Goal: Task Accomplishment & Management: Use online tool/utility

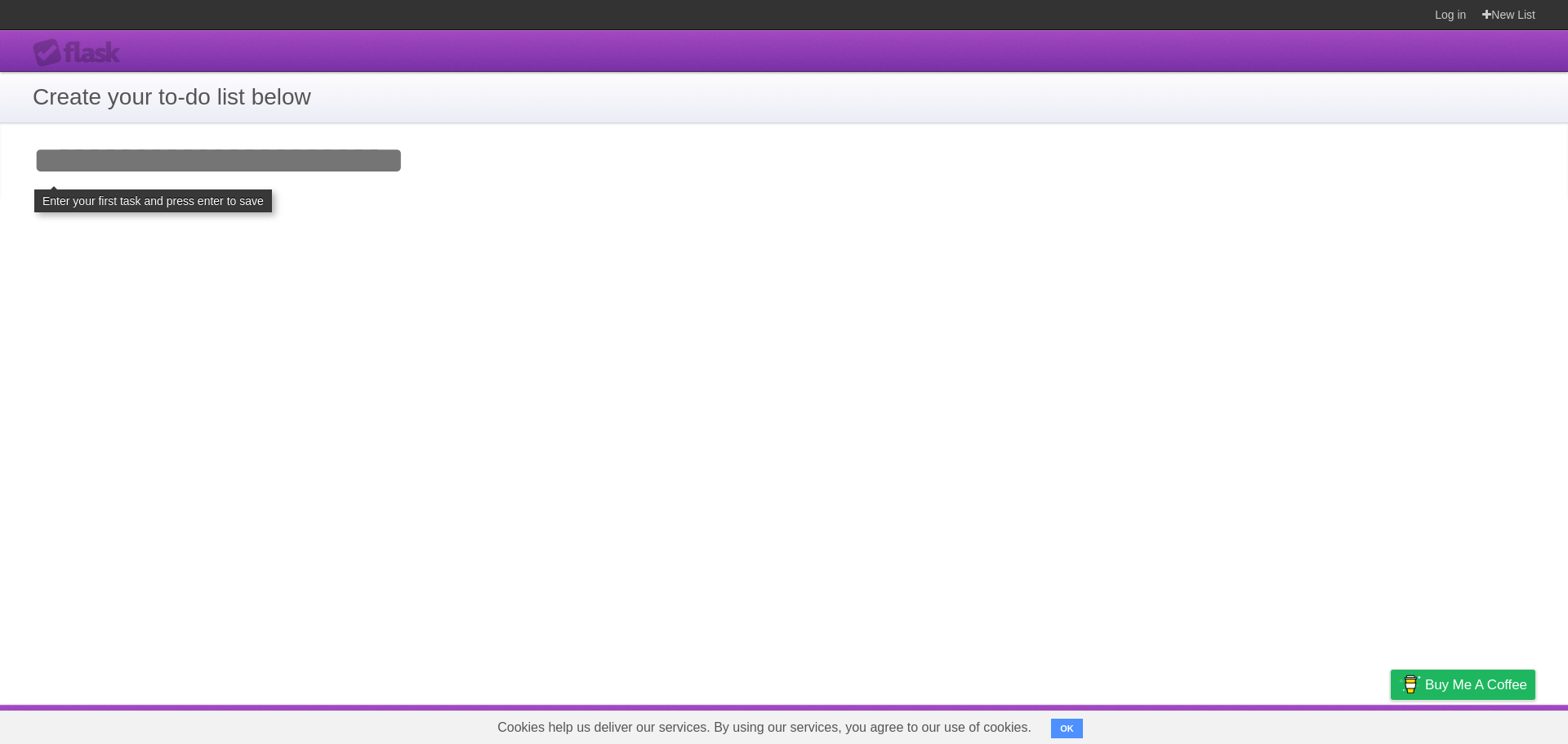
click at [364, 170] on input "Add your first task" at bounding box center [784, 160] width 1568 height 75
type input "*"
click input "**********" at bounding box center [0, 0] width 0 height 0
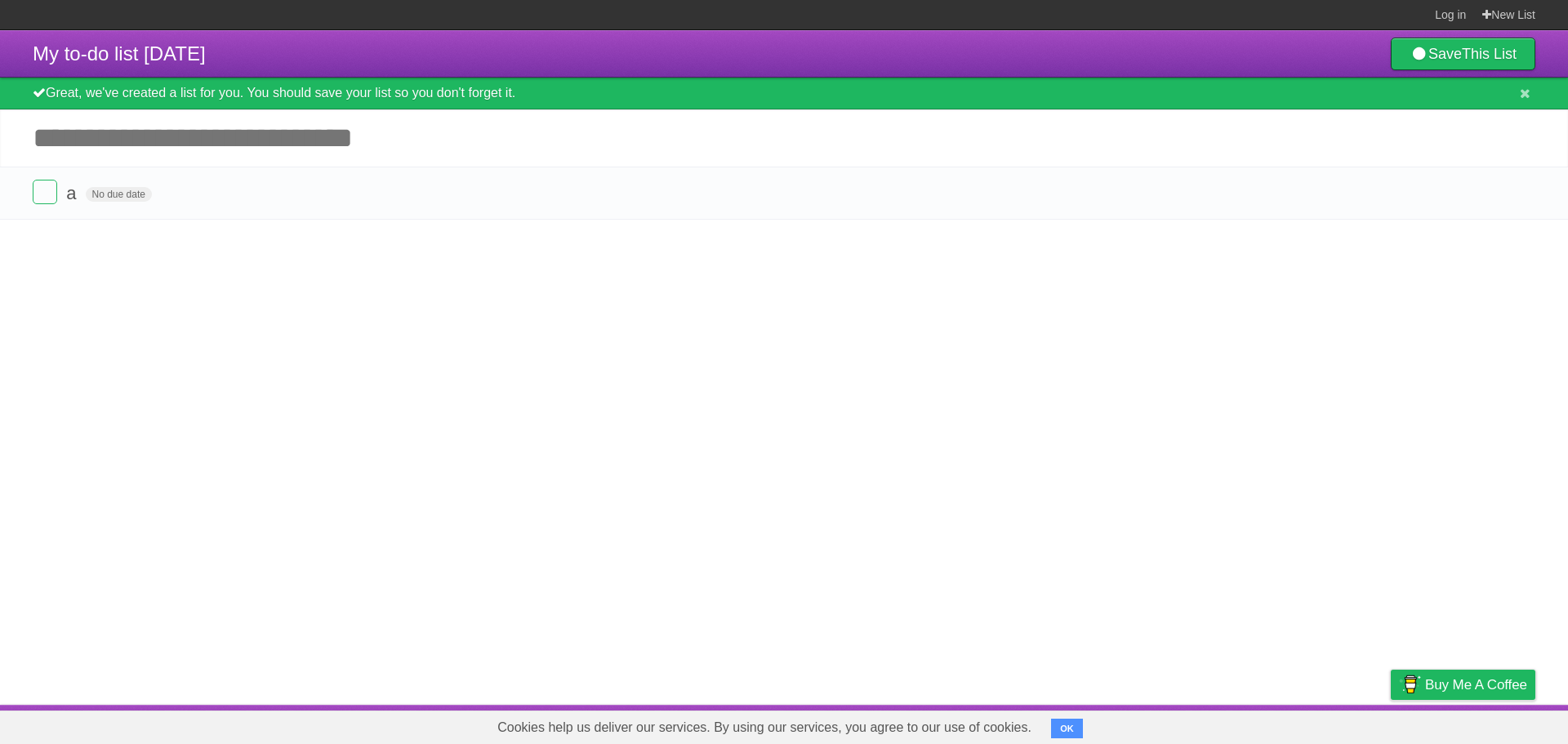
drag, startPoint x: 1525, startPoint y: 198, endPoint x: 865, endPoint y: 48, distance: 676.8
click at [1525, 197] on icon at bounding box center [1520, 193] width 22 height 27
click at [577, 149] on input "Add another task" at bounding box center [784, 138] width 1568 height 58
click at [662, 114] on input "Add another task" at bounding box center [784, 138] width 1568 height 58
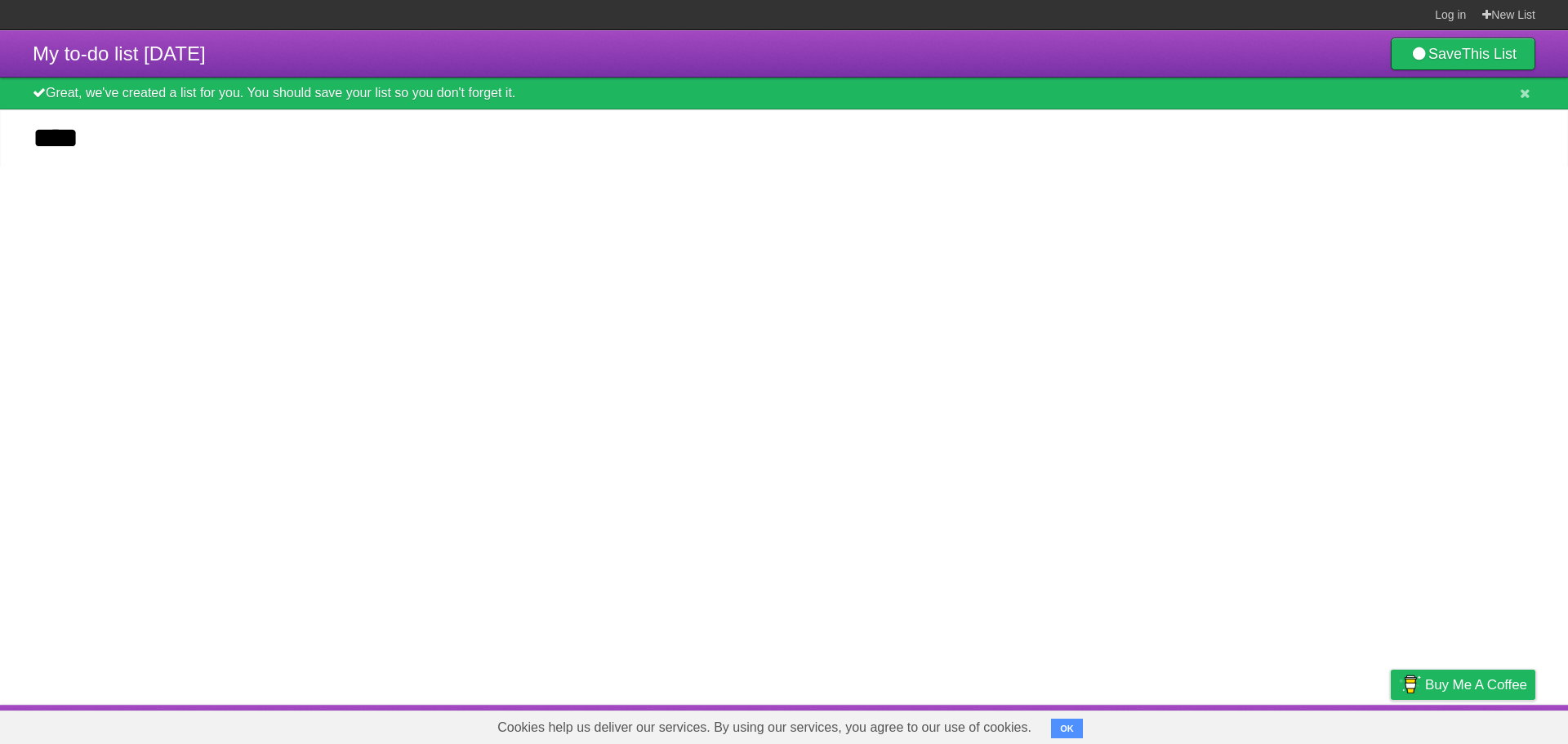
type input "****"
click input "*********" at bounding box center [0, 0] width 0 height 0
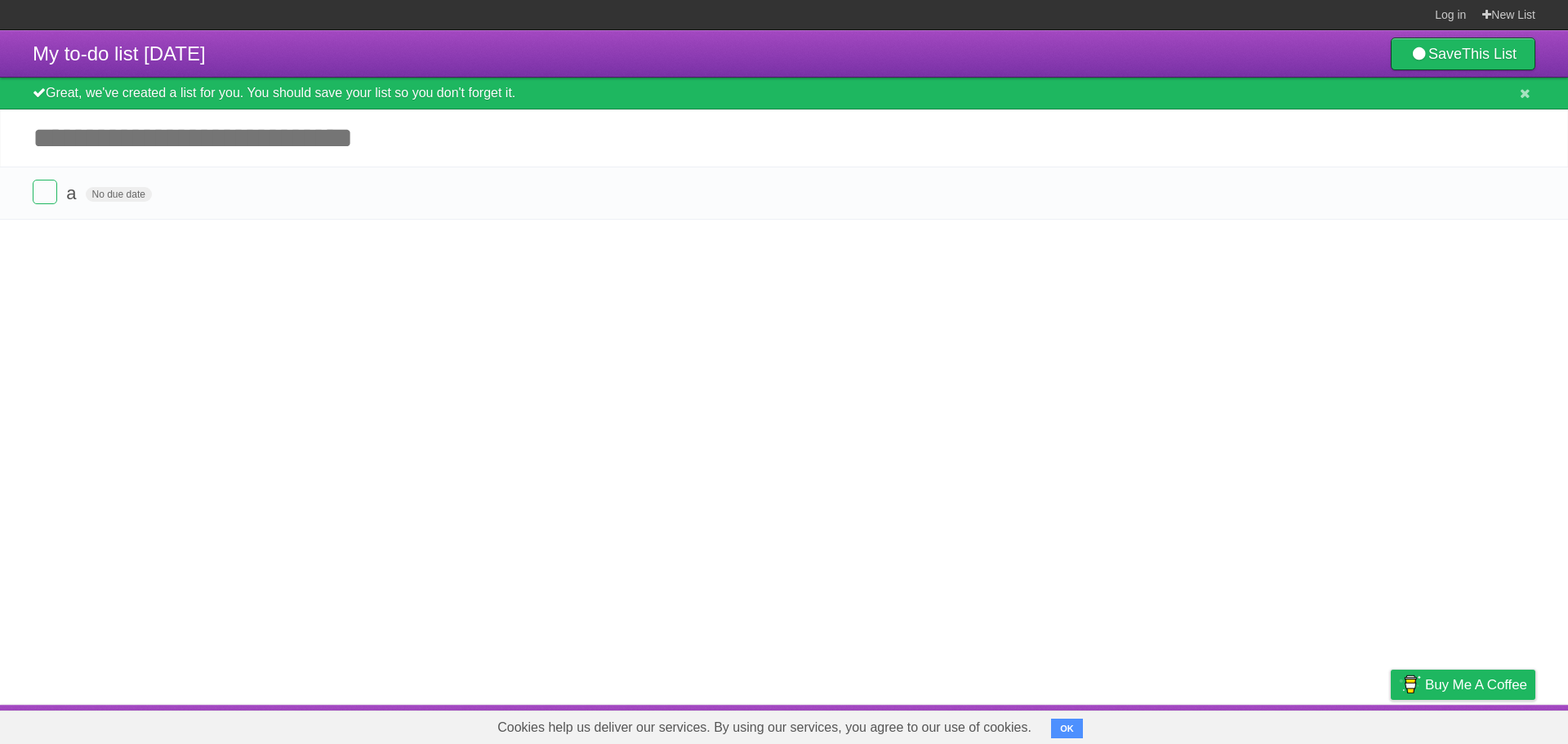
drag, startPoint x: 1521, startPoint y: 187, endPoint x: 855, endPoint y: 55, distance: 679.0
click at [1521, 187] on icon at bounding box center [1520, 193] width 22 height 27
click at [562, 155] on input "Add another task" at bounding box center [784, 138] width 1568 height 58
click at [561, 155] on input "Add another task" at bounding box center [784, 138] width 1568 height 58
click at [1529, 192] on icon at bounding box center [1520, 193] width 22 height 27
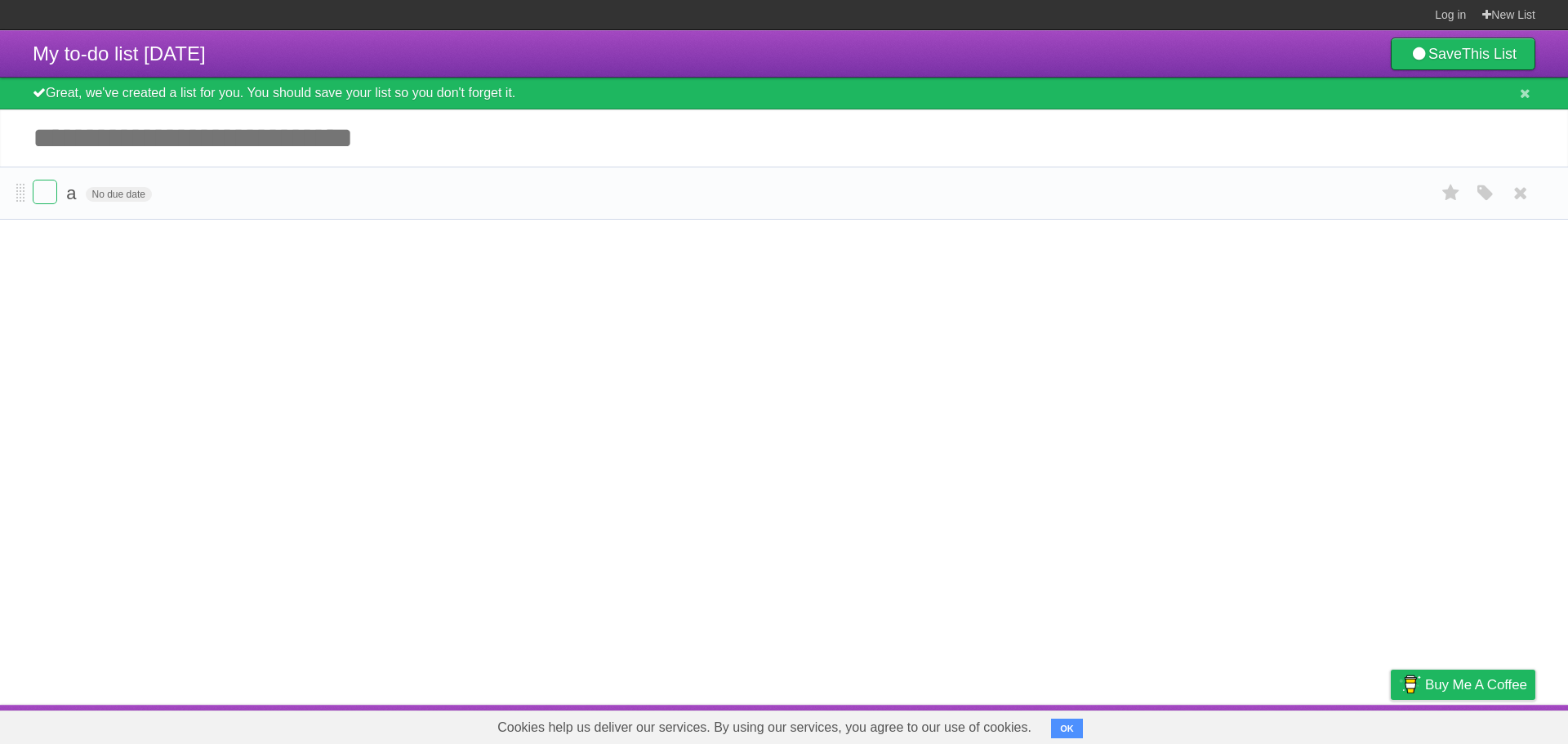
click at [397, 169] on li "a No due date White Red Blue Green Purple Orange" at bounding box center [784, 193] width 1568 height 53
click at [49, 197] on label at bounding box center [44, 191] width 24 height 24
click at [1518, 196] on icon at bounding box center [1520, 193] width 22 height 27
click at [647, 154] on input "Add another task" at bounding box center [784, 138] width 1568 height 58
